Goal: Task Accomplishment & Management: Complete application form

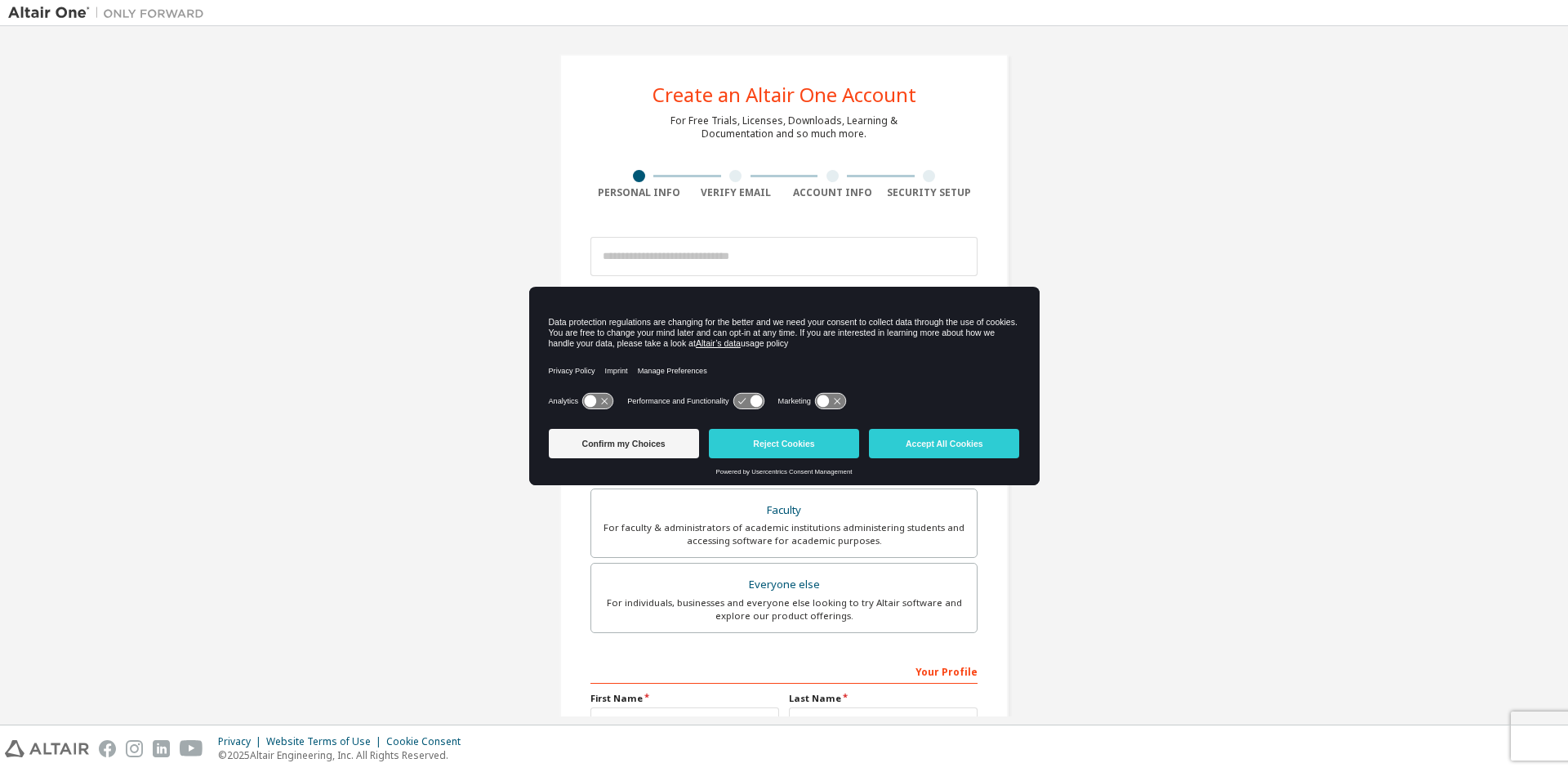
click at [1125, 291] on div "Create an Altair One Account For Free Trials, Licenses, Downloads, Learning & D…" at bounding box center [784, 466] width 1552 height 865
click at [901, 671] on div "Your Profile First Name Last Name Job Title Please provide State/Province to he…" at bounding box center [784, 763] width 387 height 212
click at [607, 201] on div "Create an Altair One Account For Free Trials, Licenses, Downloads, Learning & D…" at bounding box center [784, 467] width 450 height 826
click at [622, 444] on button "Confirm my Choices" at bounding box center [623, 444] width 150 height 29
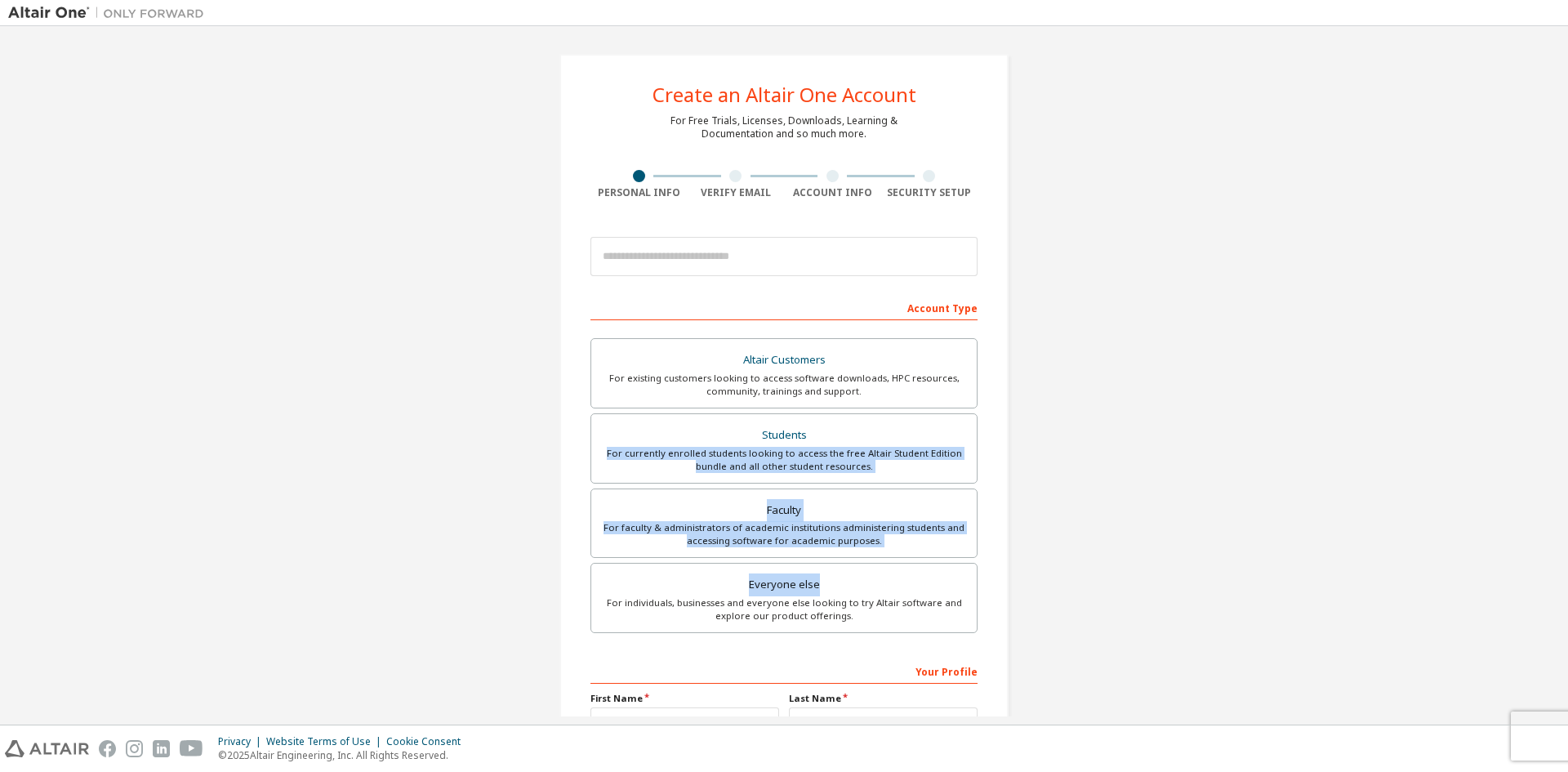
drag, startPoint x: 1140, startPoint y: 475, endPoint x: 1095, endPoint y: 578, distance: 112.4
click at [1100, 567] on div "Create an Altair One Account For Free Trials, Licenses, Downloads, Learning & D…" at bounding box center [784, 466] width 1552 height 865
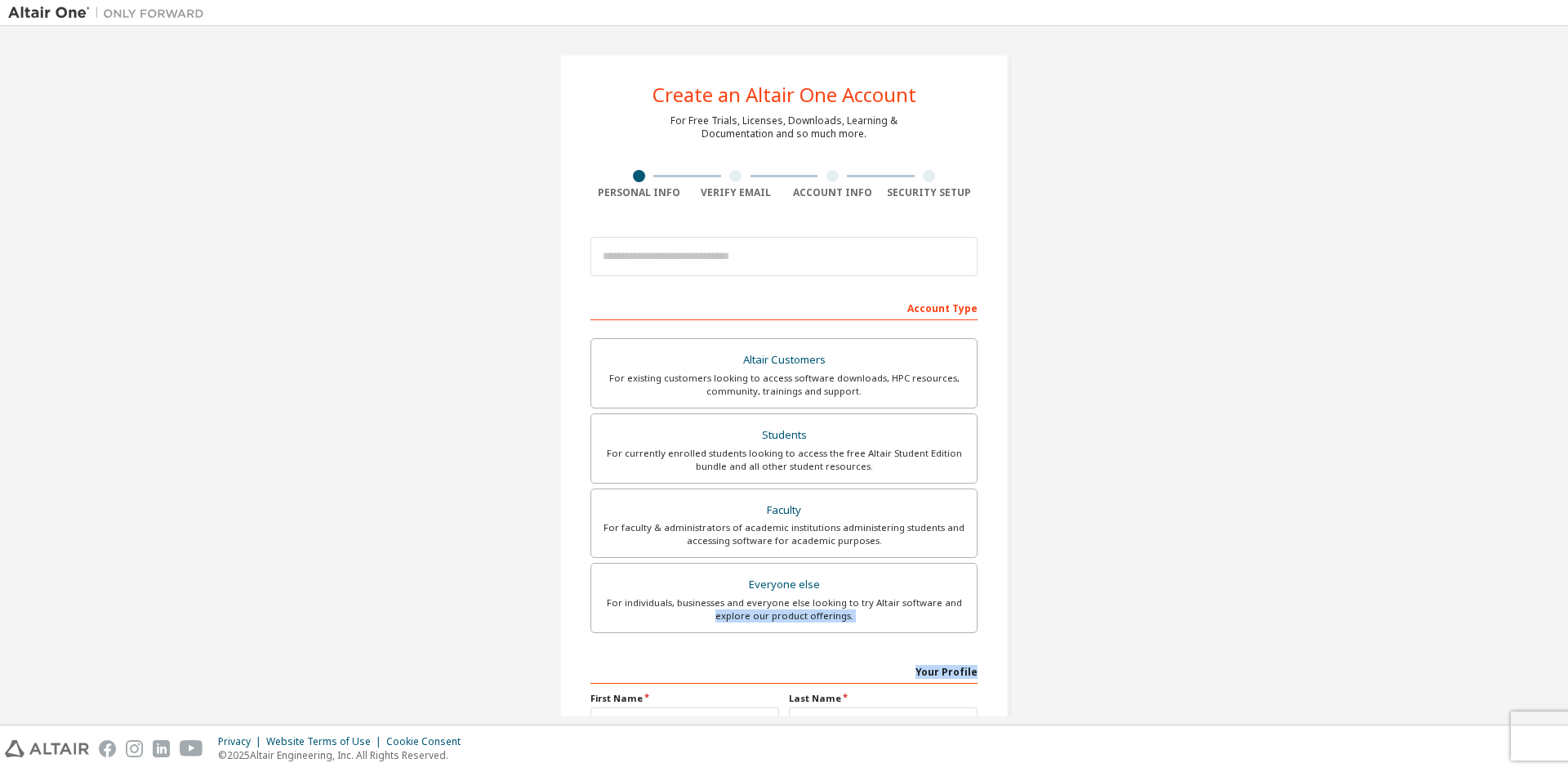
drag, startPoint x: 1097, startPoint y: 605, endPoint x: 1074, endPoint y: 656, distance: 55.9
click at [1074, 656] on div "Create an Altair One Account For Free Trials, Licenses, Downloads, Learning & D…" at bounding box center [784, 466] width 1552 height 865
